Goal: Browse casually: Explore the website without a specific task or goal

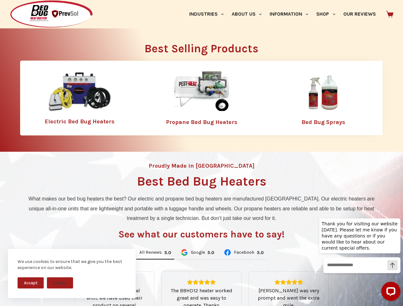
click at [201, 153] on div "Proudly Made in [GEOGRAPHIC_DATA] Best Bed Bug Heaters What makes our bed bug h…" at bounding box center [201, 272] width 403 height 240
click at [31, 283] on button "Accept" at bounding box center [31, 282] width 26 height 11
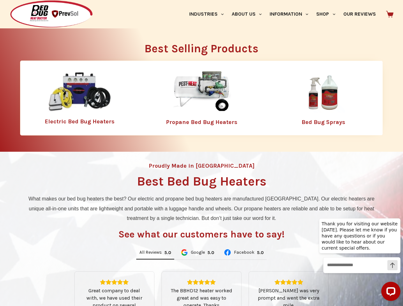
click at [60, 283] on button "Decline" at bounding box center [60, 287] width 26 height 11
click at [209, 14] on link "Industries" at bounding box center [206, 14] width 42 height 28
click at [249, 14] on link "About Us" at bounding box center [246, 14] width 38 height 28
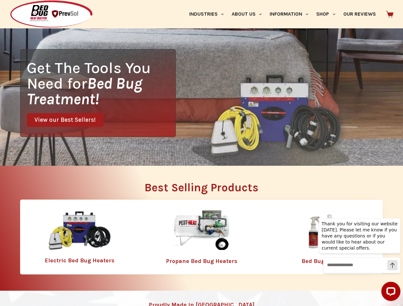
click at [291, 14] on link "Information" at bounding box center [289, 14] width 47 height 28
click at [328, 14] on link "Shop" at bounding box center [325, 14] width 27 height 28
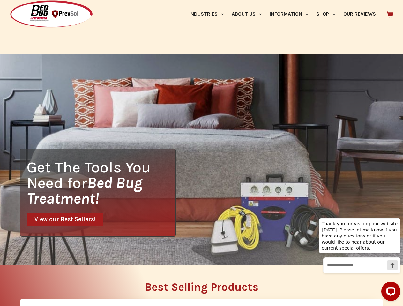
click at [155, 253] on div "Get The Tools You Need for Bed Bug Treatment! View our Best Sellers!" at bounding box center [201, 159] width 403 height 211
click at [197, 253] on div "Get The Tools You Need for Bed Bug Treatment! View our Best Sellers!" at bounding box center [201, 159] width 403 height 211
